Goal: Browse casually

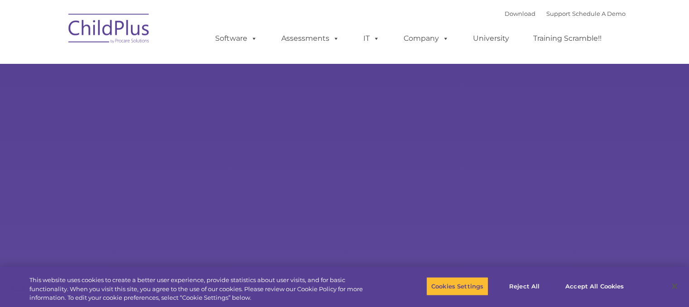
select select "MEDIUM"
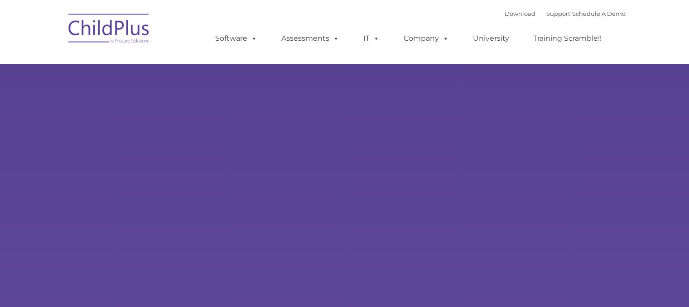
type input ""
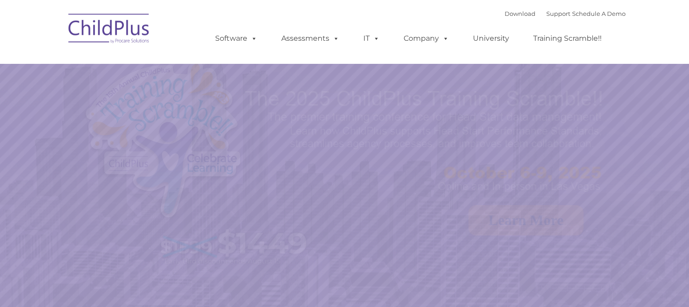
select select "MEDIUM"
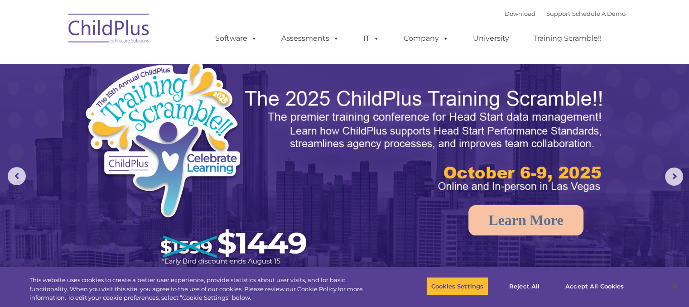
click at [110, 38] on img at bounding box center [109, 29] width 91 height 45
